Goal: Task Accomplishment & Management: Use online tool/utility

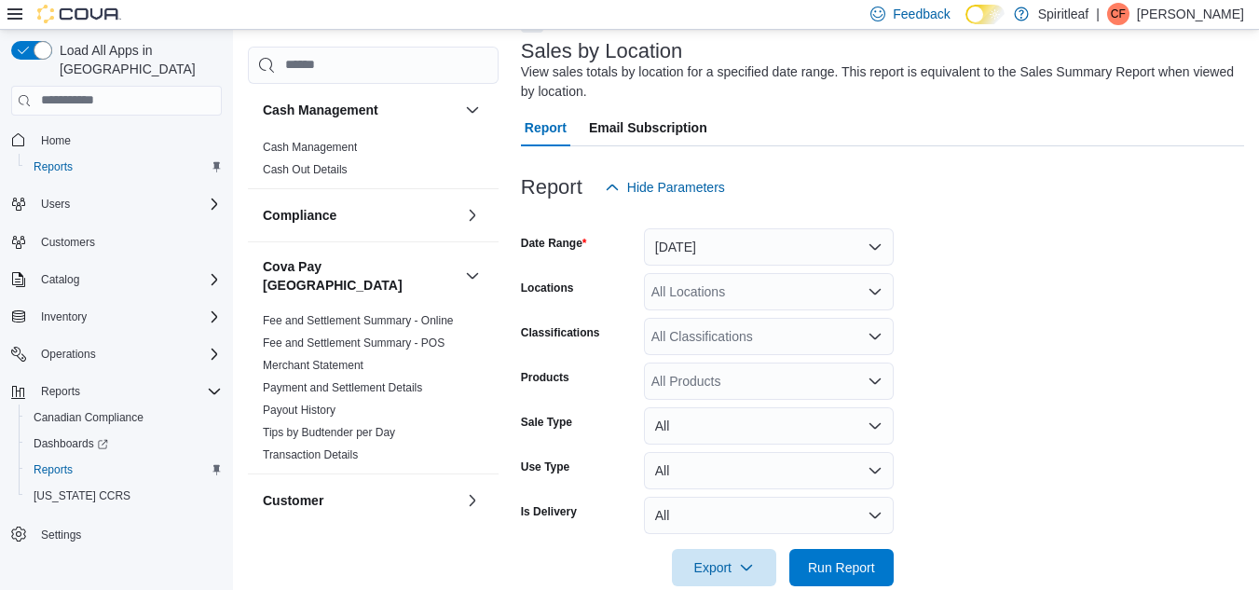
scroll to position [143, 0]
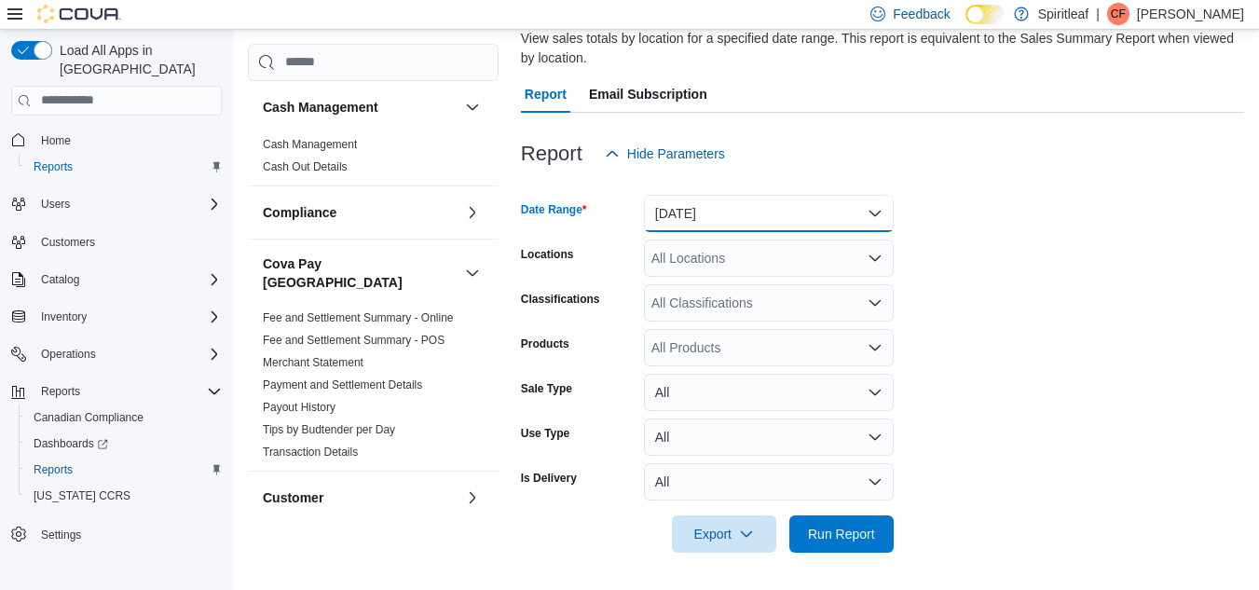
click at [874, 207] on button "[DATE]" at bounding box center [769, 213] width 250 height 37
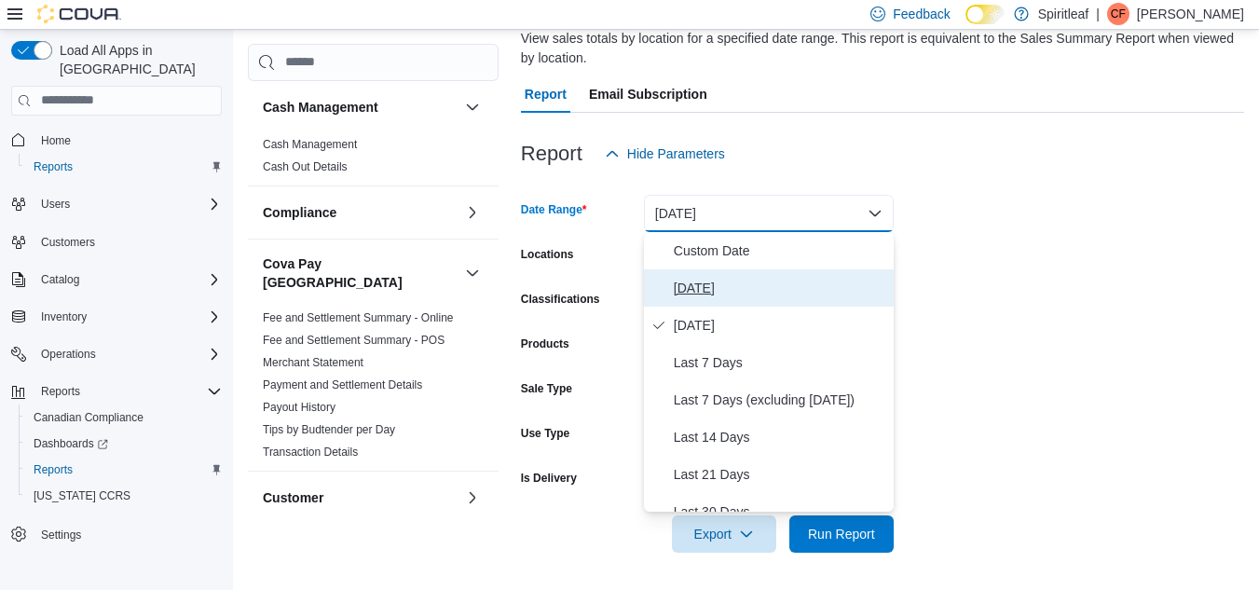
click at [690, 284] on span "[DATE]" at bounding box center [780, 288] width 212 height 22
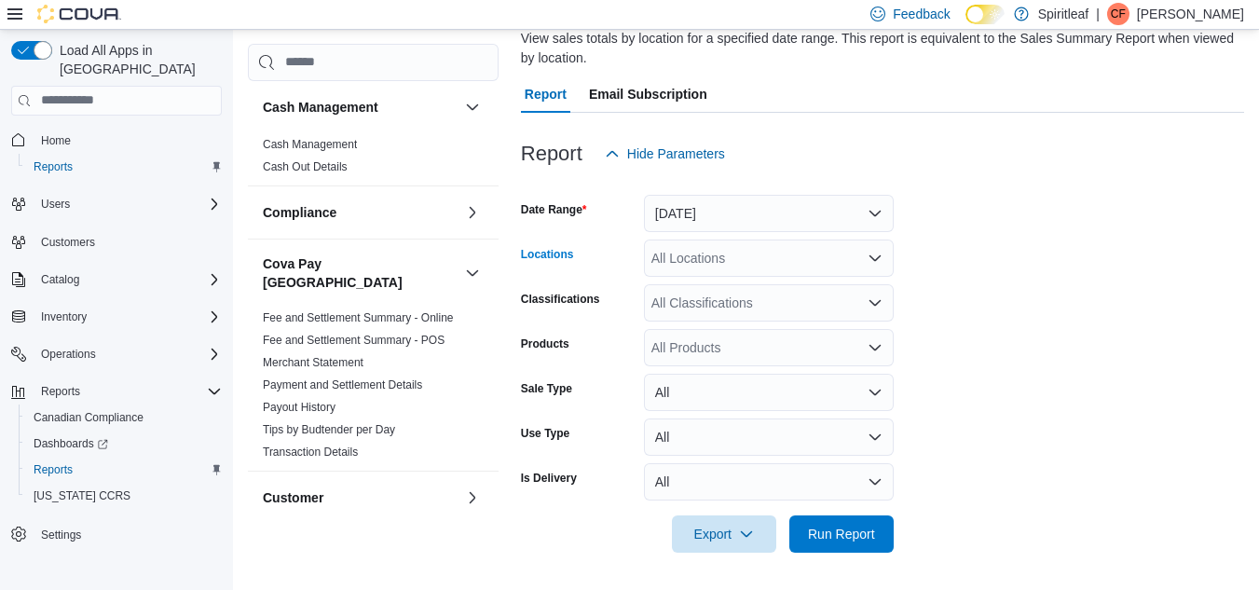
click at [703, 256] on div "All Locations" at bounding box center [769, 257] width 250 height 37
type input "***"
click at [774, 288] on span "300 - Moose Jaw" at bounding box center [762, 289] width 100 height 19
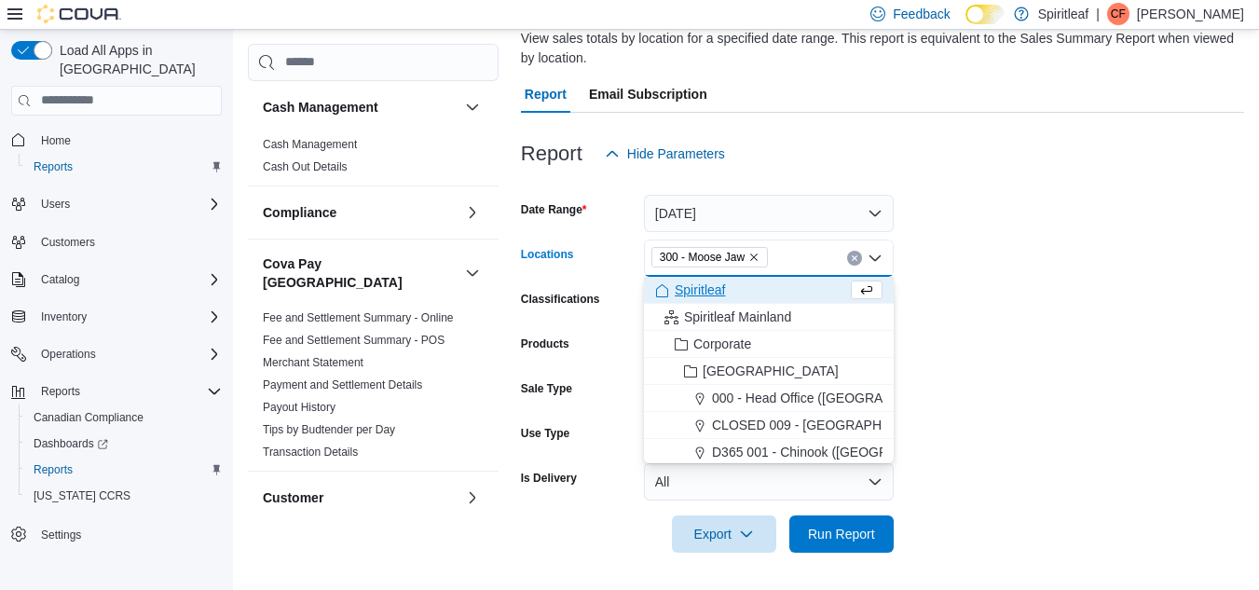
click at [992, 303] on form "Date Range [DATE] Locations 300 - Moose Jaw Combo box. Selected. 300 - Moose Ja…" at bounding box center [882, 362] width 723 height 380
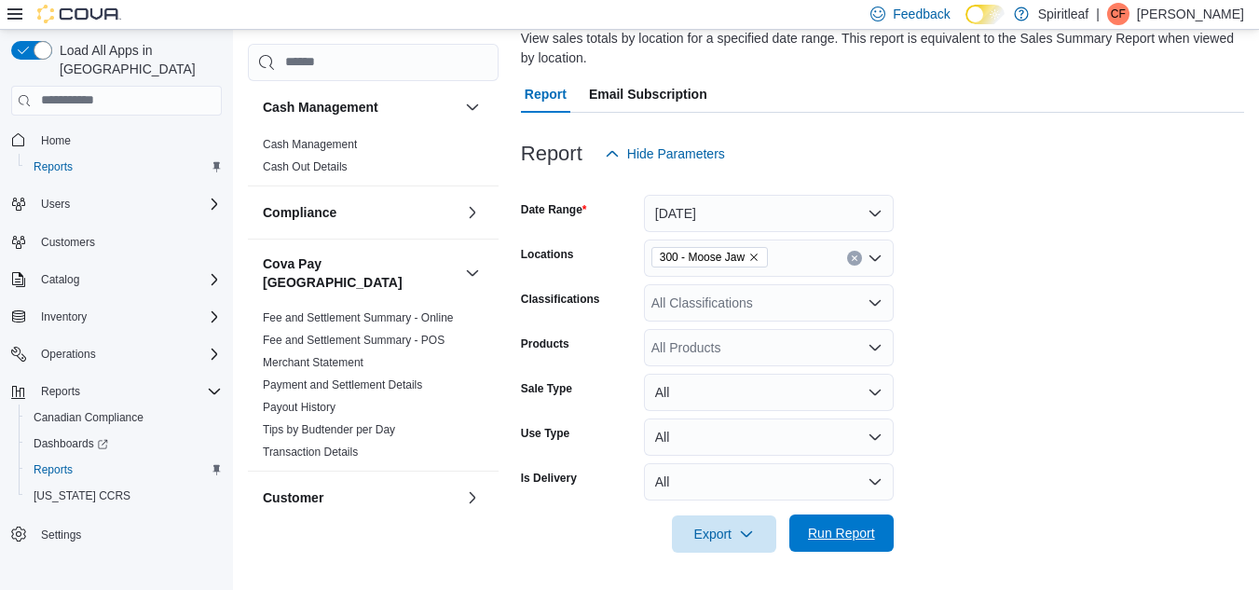
click at [824, 534] on span "Run Report" at bounding box center [841, 533] width 67 height 19
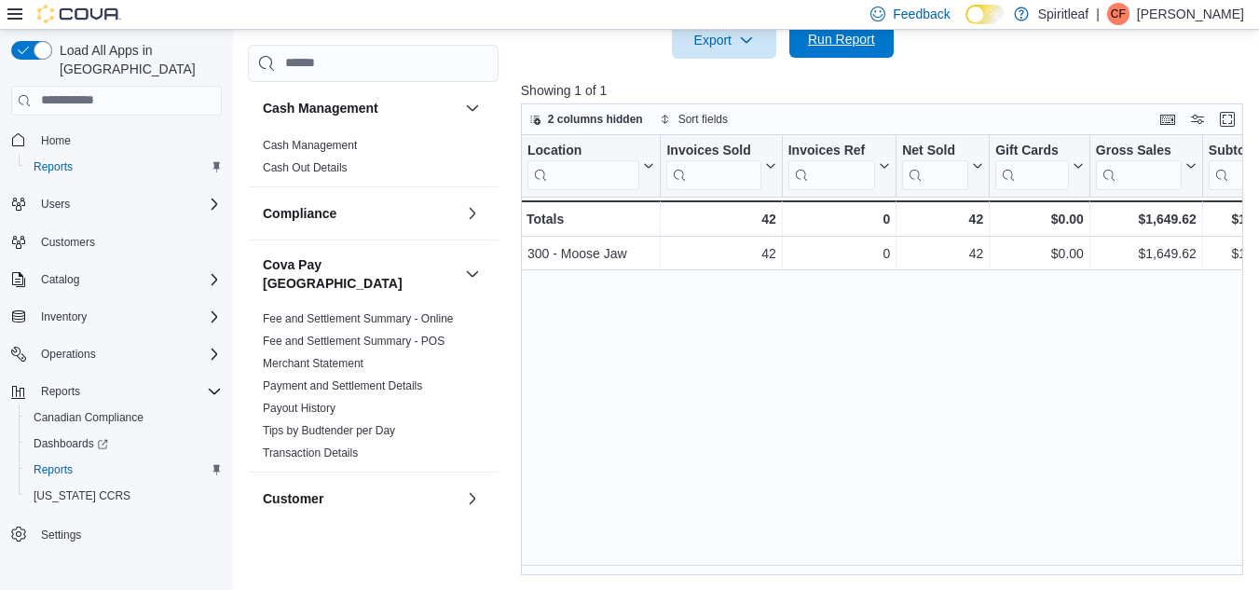
click at [831, 37] on span "Run Report" at bounding box center [841, 39] width 67 height 19
